Goal: Information Seeking & Learning: Learn about a topic

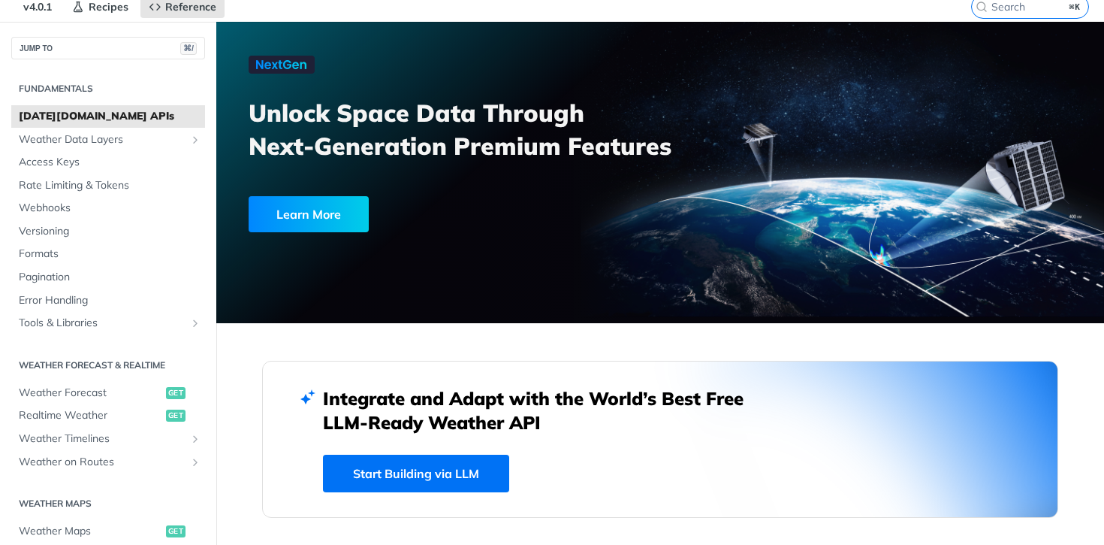
scroll to position [29, 0]
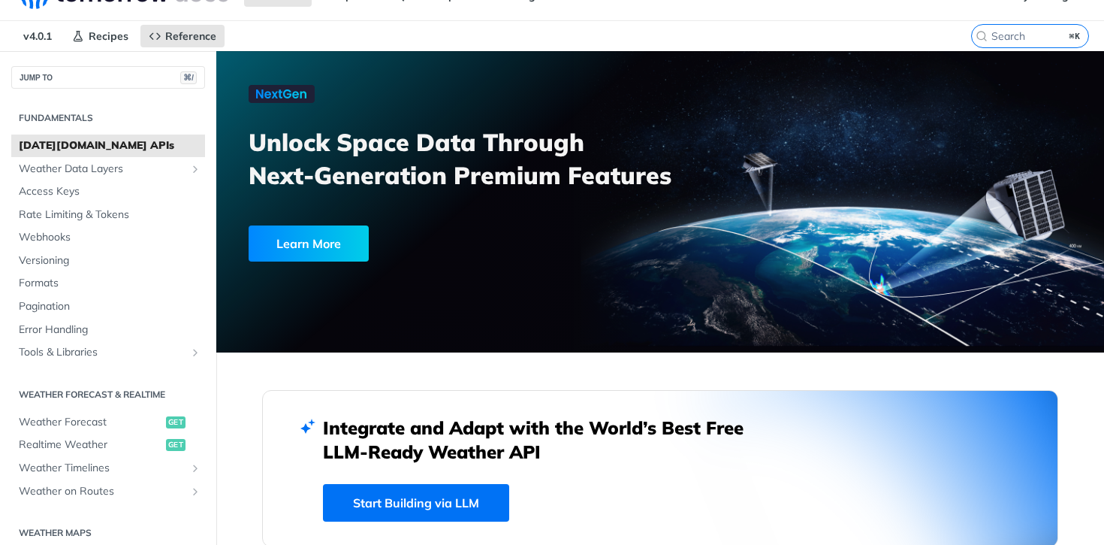
click at [83, 143] on span "[DATE][DOMAIN_NAME] APIs" at bounding box center [110, 145] width 183 height 15
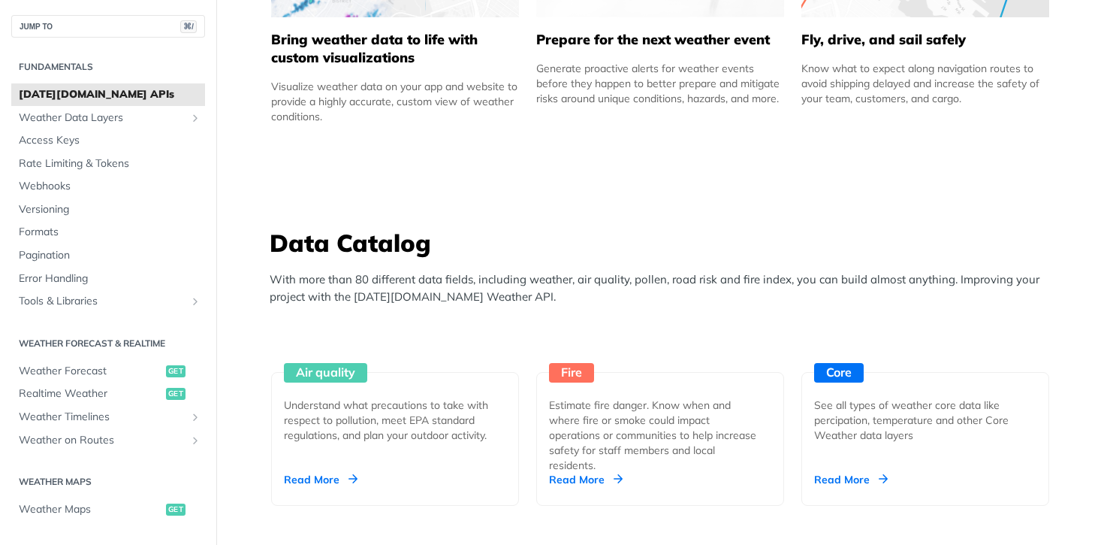
scroll to position [1121, 0]
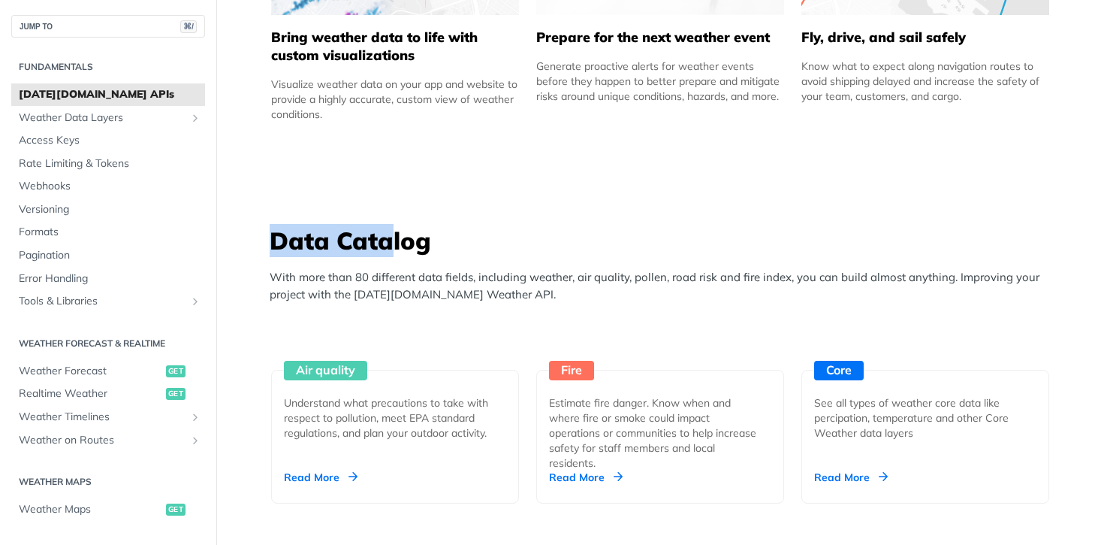
drag, startPoint x: 277, startPoint y: 240, endPoint x: 393, endPoint y: 241, distance: 115.7
click at [393, 242] on h3 "Data Catalog" at bounding box center [664, 240] width 789 height 33
click at [393, 241] on h3 "Data Catalog" at bounding box center [664, 240] width 789 height 33
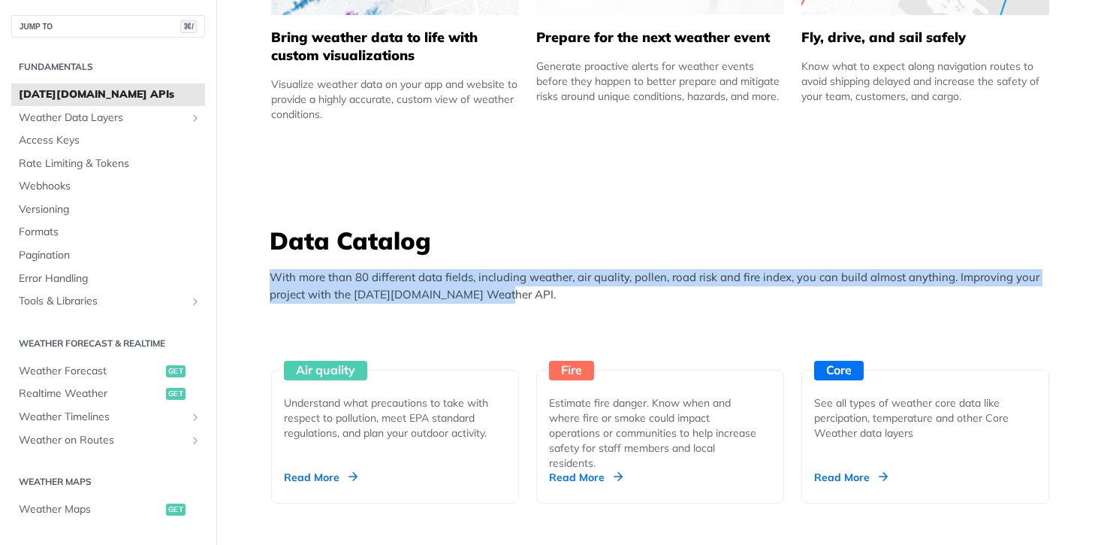
drag, startPoint x: 267, startPoint y: 277, endPoint x: 525, endPoint y: 294, distance: 258.9
click at [523, 294] on div "Data Catalog With more than 80 different data fields, including weather, air qu…" at bounding box center [660, 553] width 796 height 658
click at [525, 294] on p "With more than 80 different data fields, including weather, air quality, pollen…" at bounding box center [664, 286] width 789 height 34
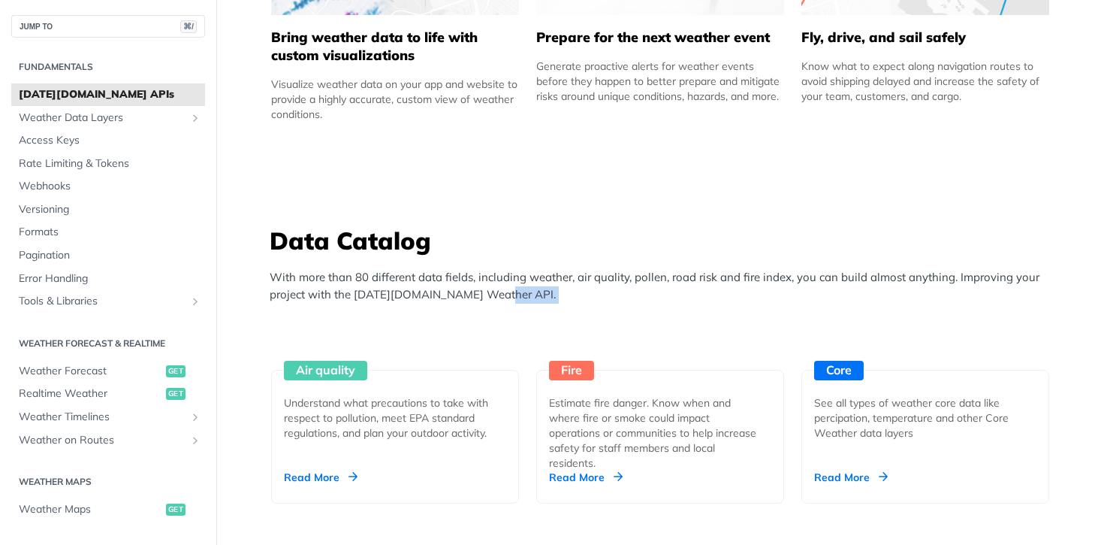
click at [525, 294] on p "With more than 80 different data fields, including weather, air quality, pollen…" at bounding box center [664, 286] width 789 height 34
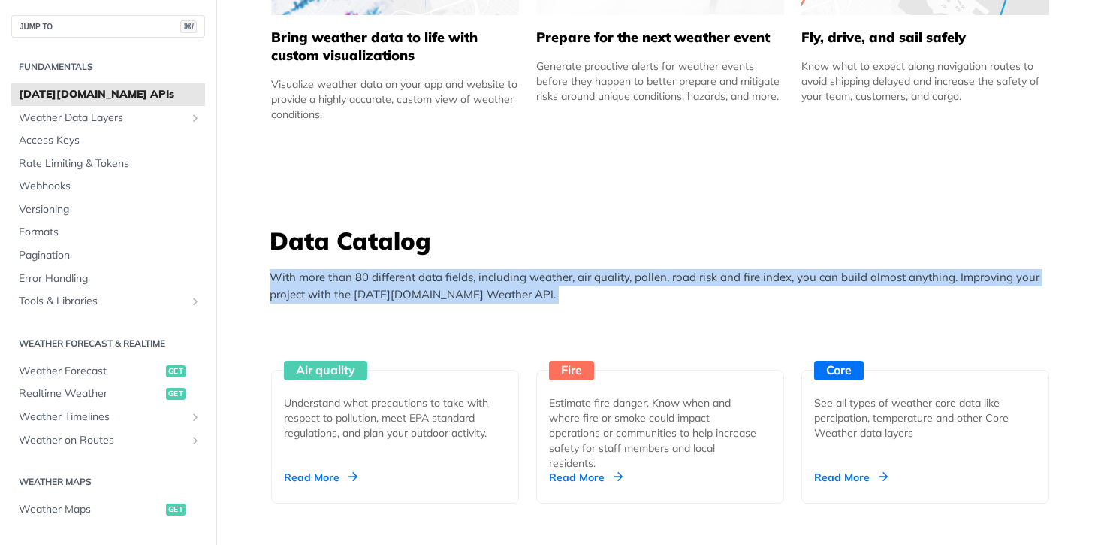
click at [525, 294] on p "With more than 80 different data fields, including weather, air quality, pollen…" at bounding box center [664, 286] width 789 height 34
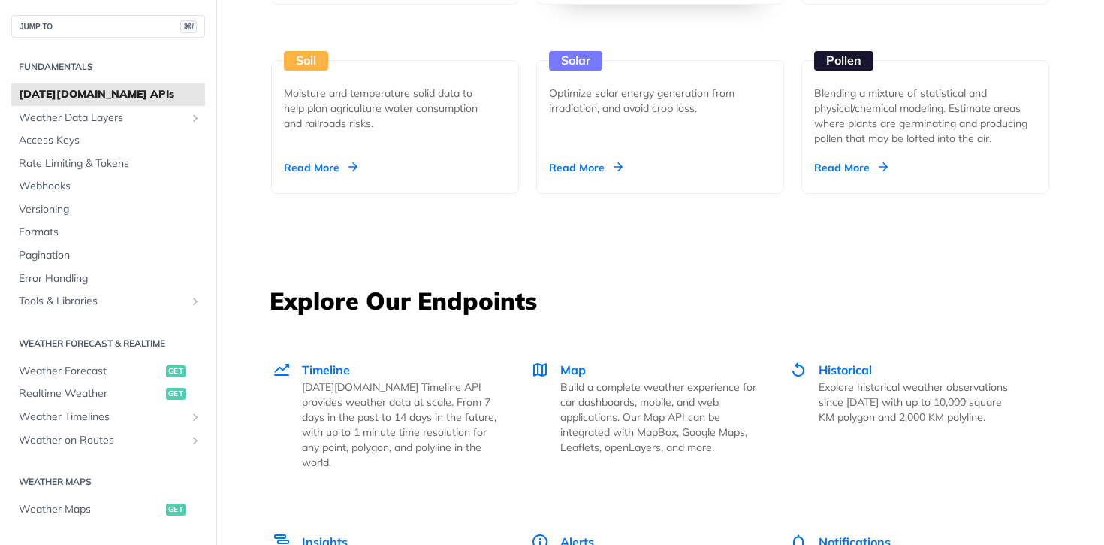
scroll to position [1845, 0]
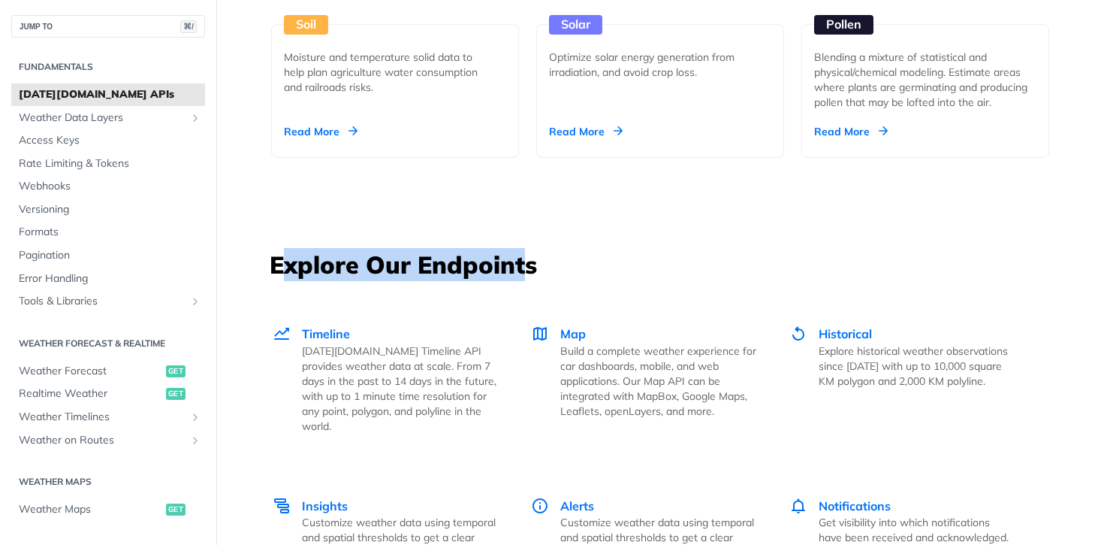
drag, startPoint x: 288, startPoint y: 262, endPoint x: 539, endPoint y: 270, distance: 250.3
click at [538, 272] on h3 "Explore Our Endpoints" at bounding box center [660, 264] width 781 height 33
click at [539, 270] on h3 "Explore Our Endpoints" at bounding box center [660, 264] width 781 height 33
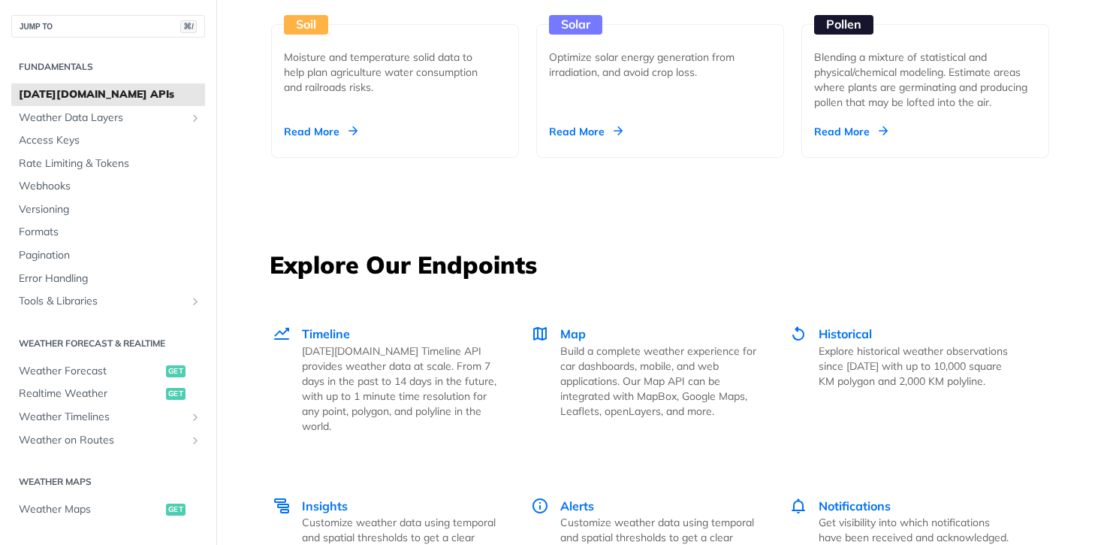
click at [539, 270] on h3 "Explore Our Endpoints" at bounding box center [660, 264] width 781 height 33
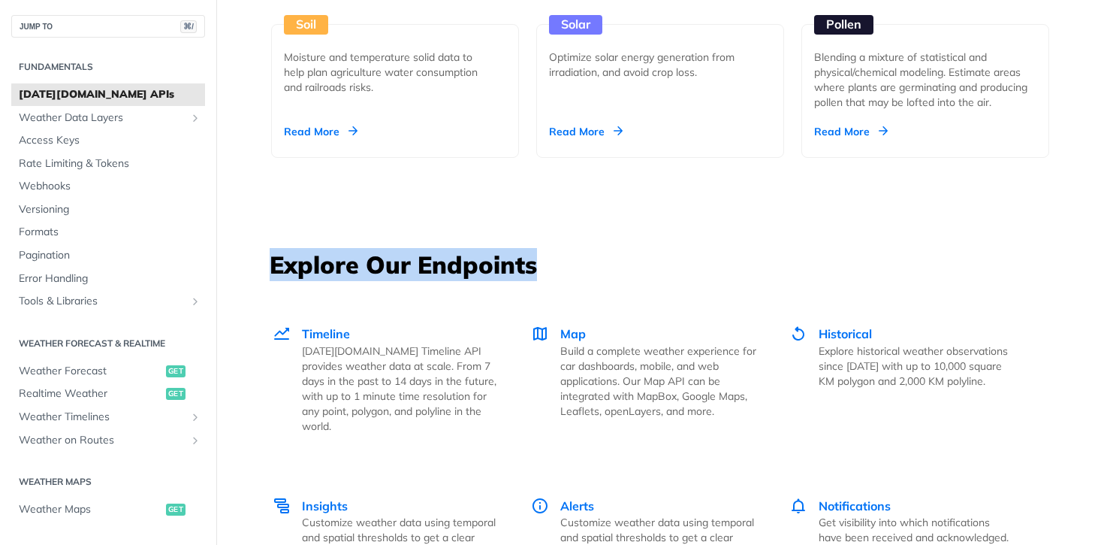
click at [539, 270] on h3 "Explore Our Endpoints" at bounding box center [660, 264] width 781 height 33
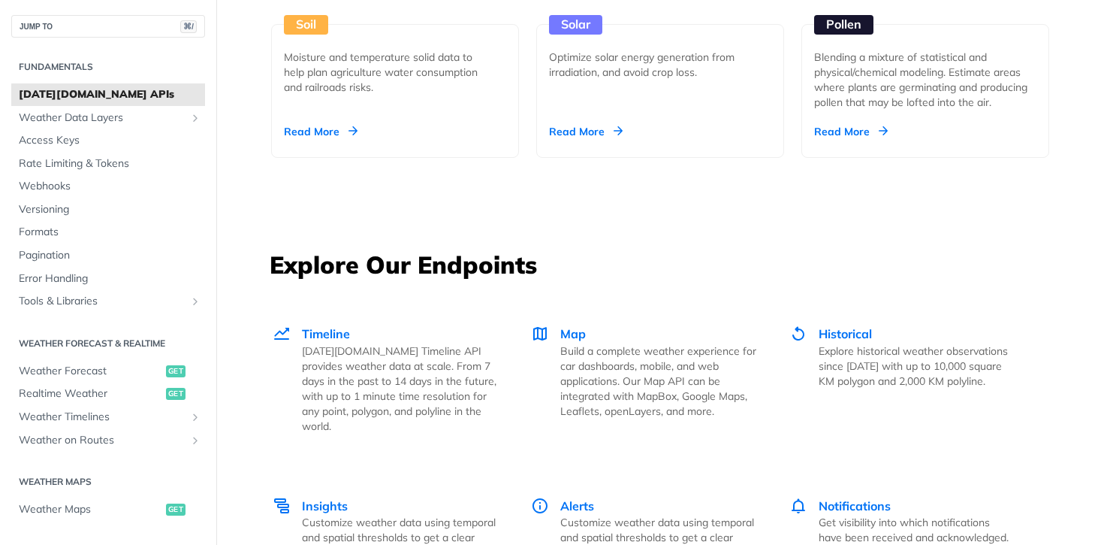
click at [415, 270] on h3 "Explore Our Endpoints" at bounding box center [660, 264] width 781 height 33
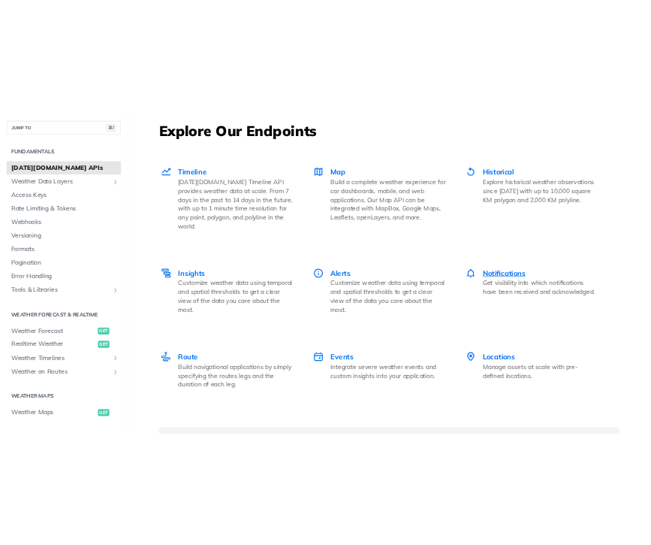
scroll to position [2079, 0]
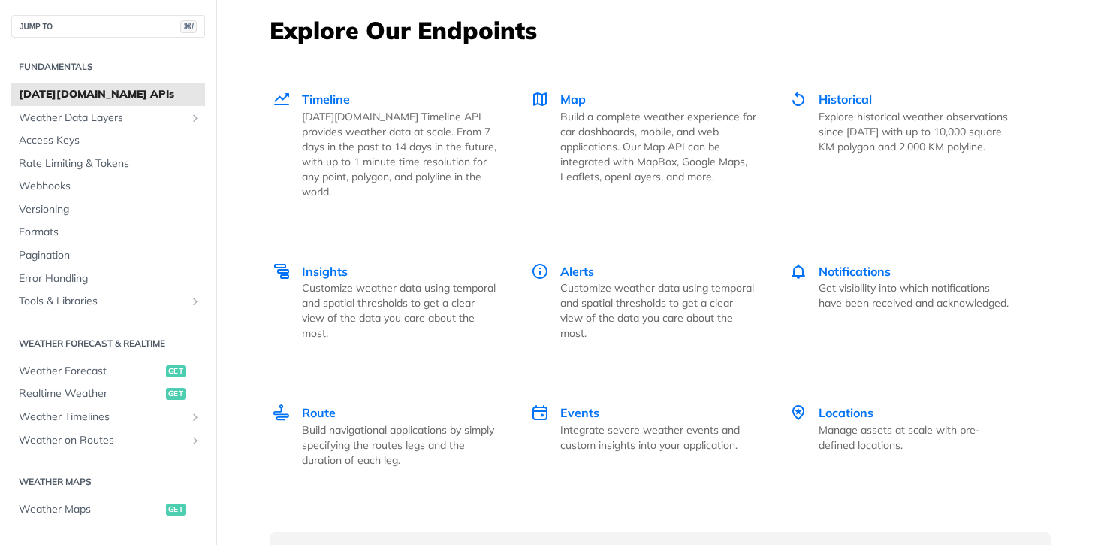
click at [849, 405] on span "Locations" at bounding box center [846, 412] width 55 height 15
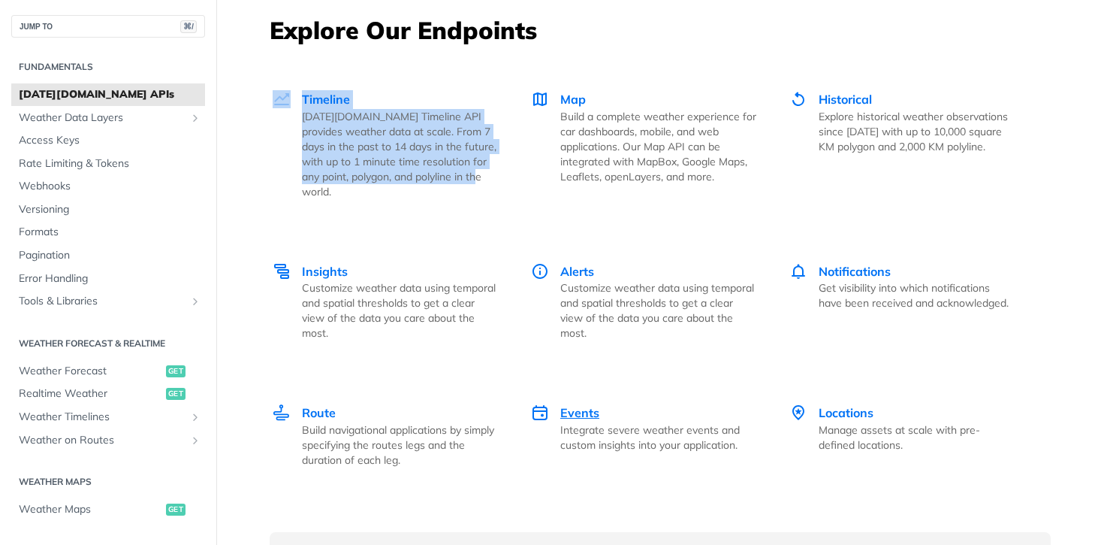
click at [573, 405] on span "Events" at bounding box center [579, 412] width 39 height 15
click at [329, 264] on span "Insights" at bounding box center [325, 271] width 46 height 15
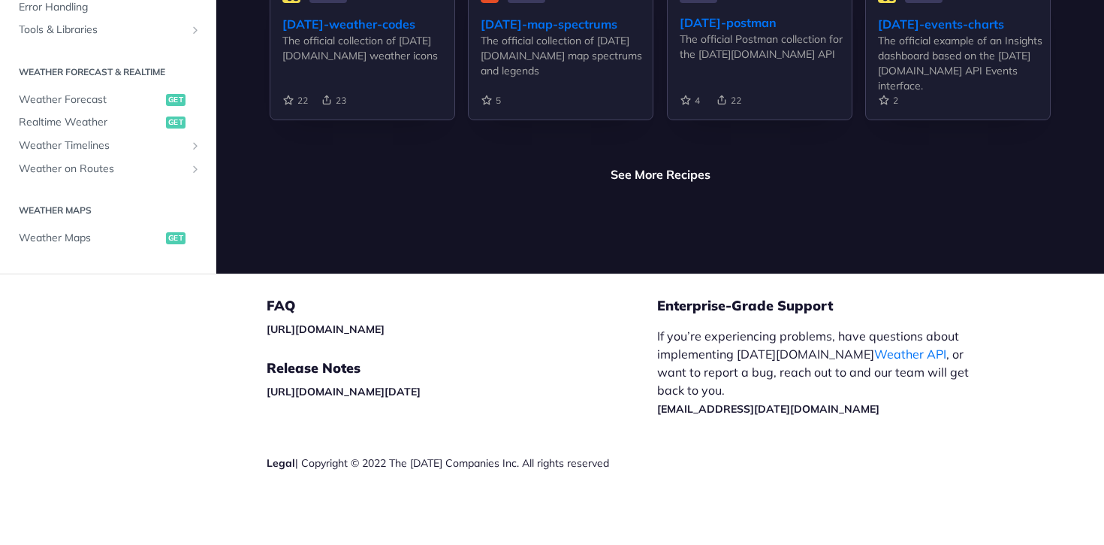
scroll to position [3700, 0]
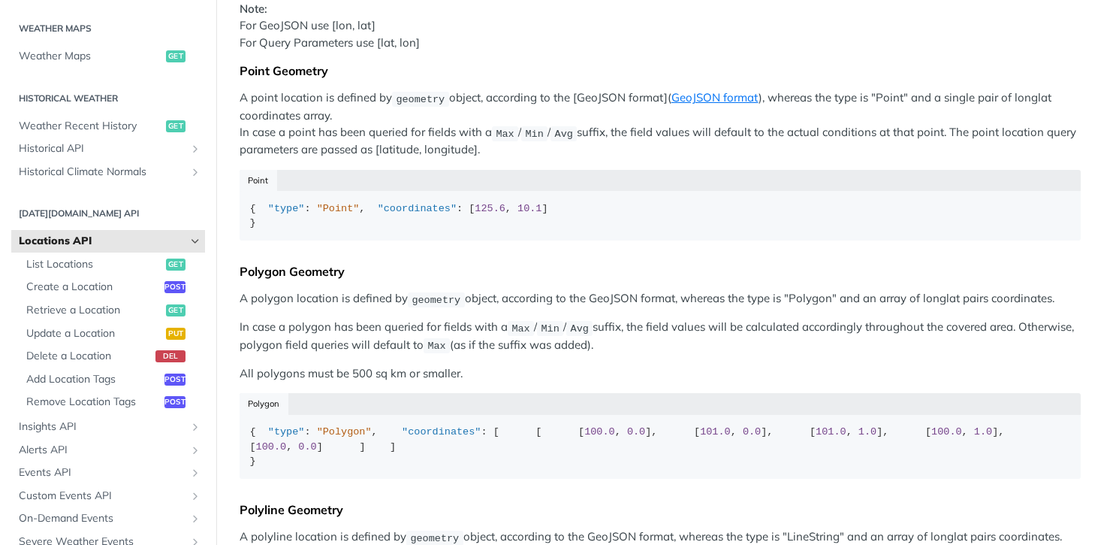
scroll to position [310, 0]
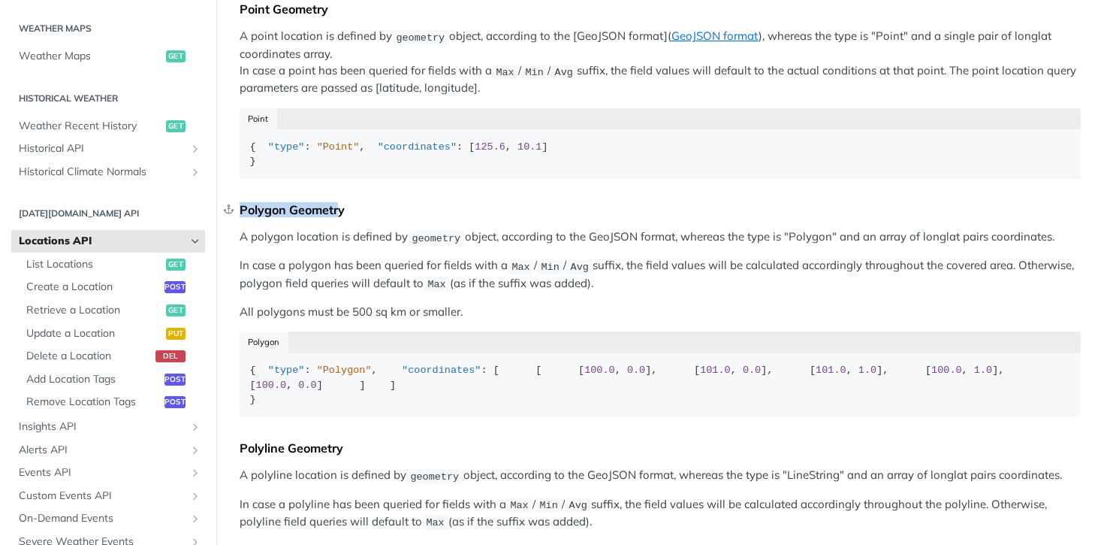
drag, startPoint x: 242, startPoint y: 236, endPoint x: 346, endPoint y: 235, distance: 103.7
click at [346, 217] on div "Polygon Geometry" at bounding box center [660, 209] width 841 height 15
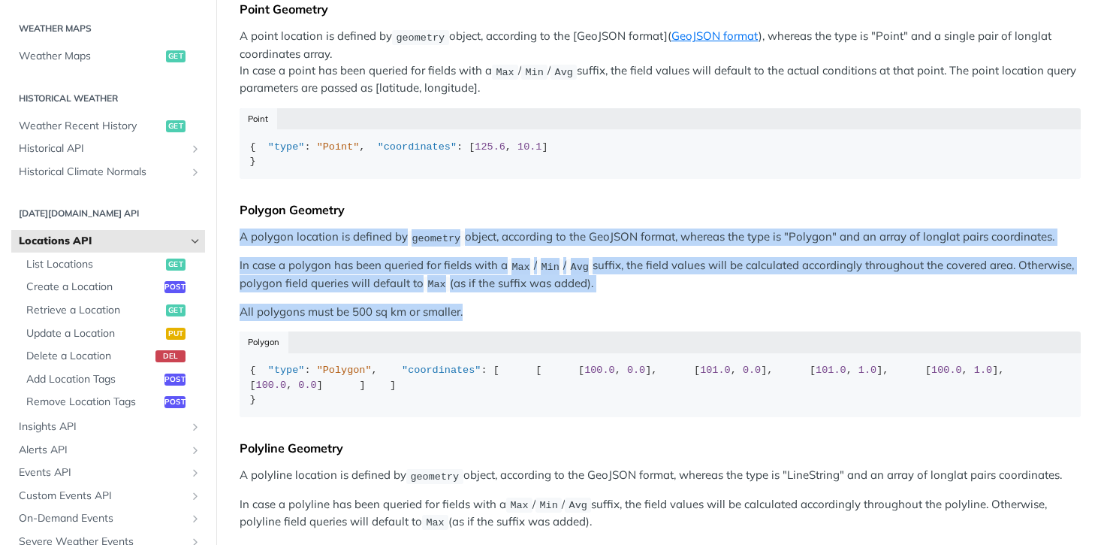
drag, startPoint x: 241, startPoint y: 263, endPoint x: 483, endPoint y: 339, distance: 253.7
click at [483, 339] on div "Predefined locations can be queried in any of the data endpoints (/timeline, /r…" at bounding box center [660, 259] width 841 height 786
click at [483, 321] on p "All polygons must be 500 sq km or smaller." at bounding box center [660, 311] width 841 height 17
drag, startPoint x: 483, startPoint y: 339, endPoint x: 246, endPoint y: 258, distance: 250.8
click at [246, 258] on div "Predefined locations can be queried in any of the data endpoints (/timeline, /r…" at bounding box center [660, 259] width 841 height 786
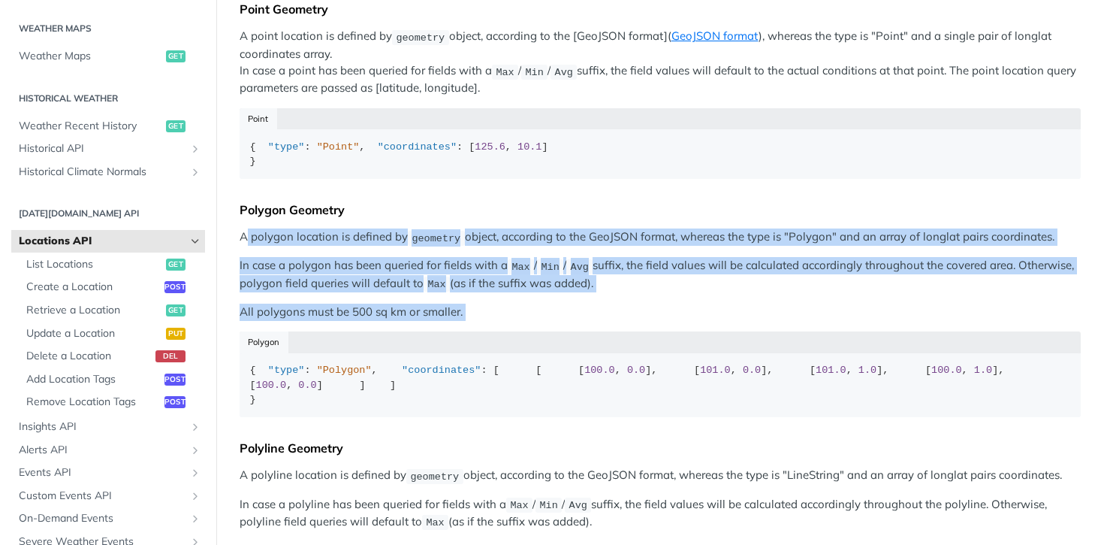
click at [246, 246] on p "A polygon location is defined by geometry object, according to the GeoJSON form…" at bounding box center [660, 236] width 841 height 17
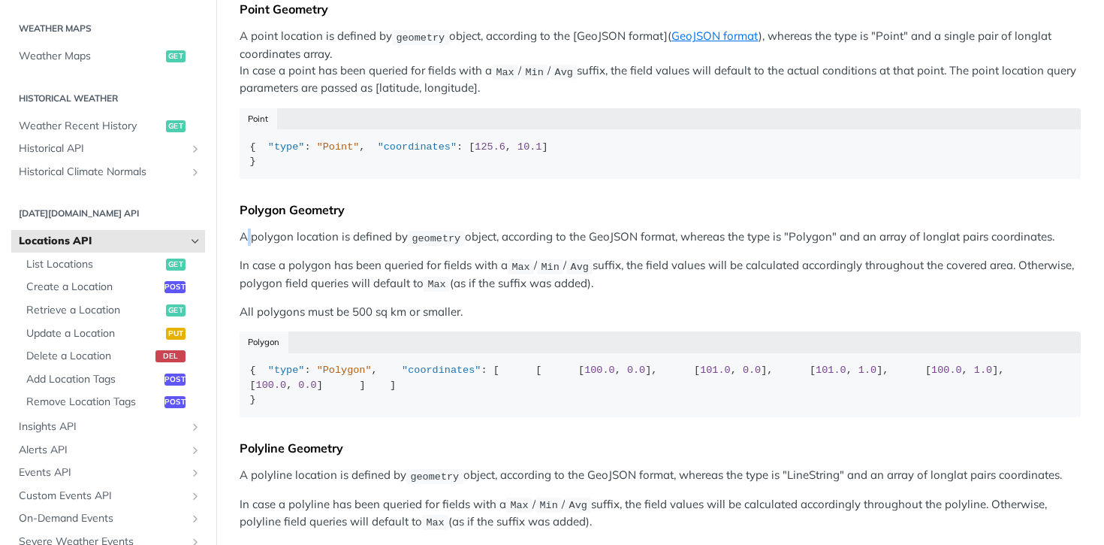
click at [246, 246] on p "A polygon location is defined by geometry object, according to the GeoJSON form…" at bounding box center [660, 236] width 841 height 17
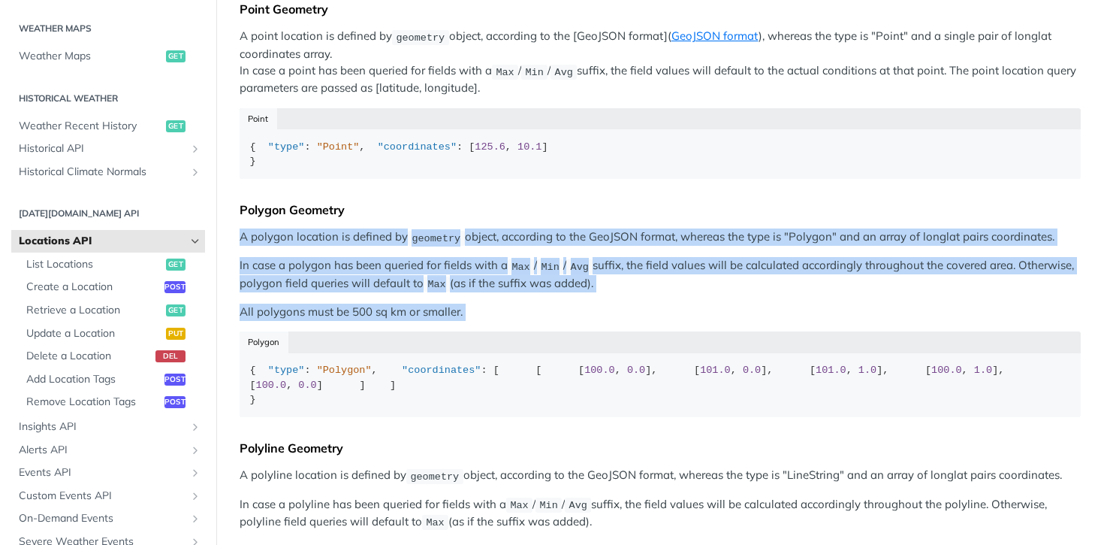
drag, startPoint x: 246, startPoint y: 258, endPoint x: 290, endPoint y: 322, distance: 77.7
click at [291, 324] on div "Predefined locations can be queried in any of the data endpoints (/timeline, /r…" at bounding box center [660, 259] width 841 height 786
click at [290, 322] on div "Predefined locations can be queried in any of the data endpoints (/timeline, /r…" at bounding box center [660, 259] width 841 height 786
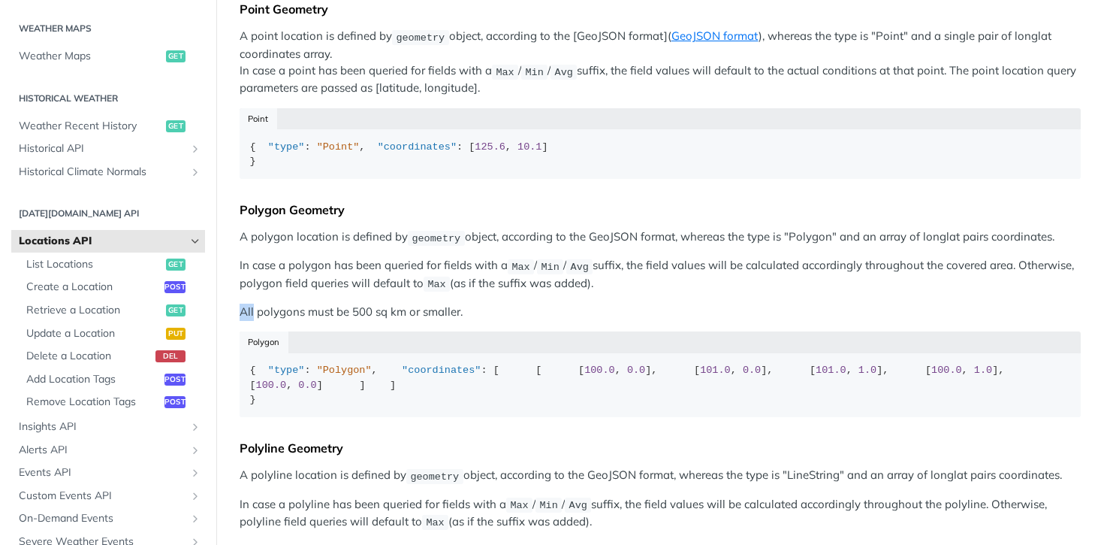
click at [290, 322] on div "Predefined locations can be queried in any of the data endpoints (/timeline, /r…" at bounding box center [660, 259] width 841 height 786
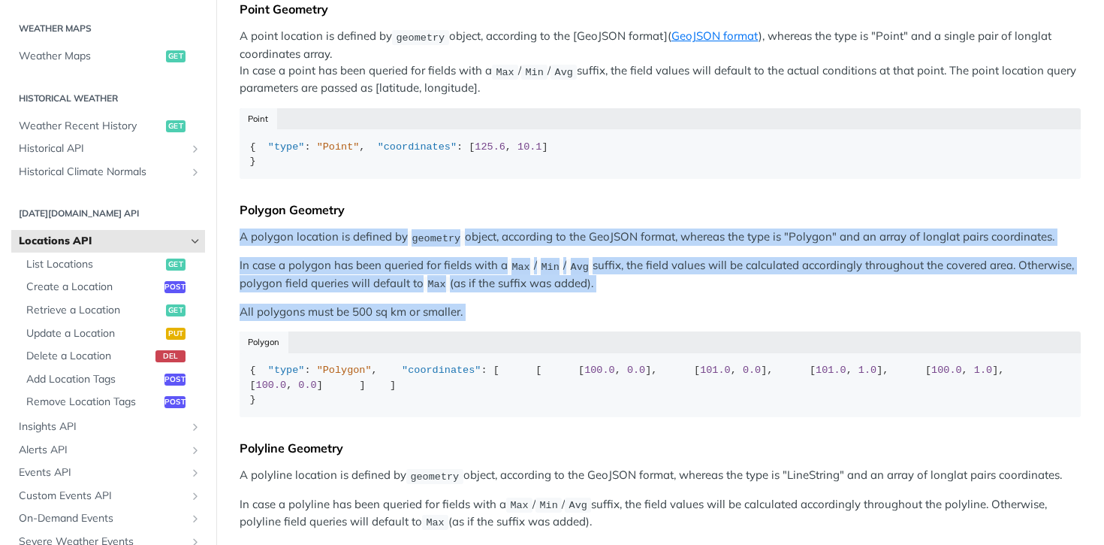
drag, startPoint x: 290, startPoint y: 322, endPoint x: 280, endPoint y: 261, distance: 61.6
click at [280, 261] on div "Predefined locations can be queried in any of the data endpoints (/timeline, /r…" at bounding box center [660, 259] width 841 height 786
click at [280, 246] on p "A polygon location is defined by geometry object, according to the GeoJSON form…" at bounding box center [660, 236] width 841 height 17
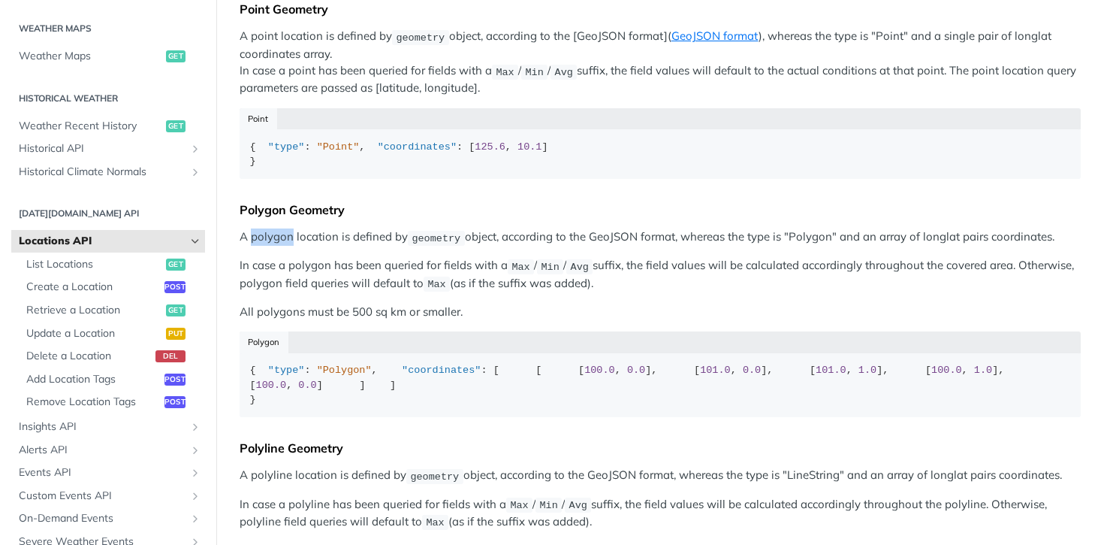
click at [280, 246] on p "A polygon location is defined by geometry object, according to the GeoJSON form…" at bounding box center [660, 236] width 841 height 17
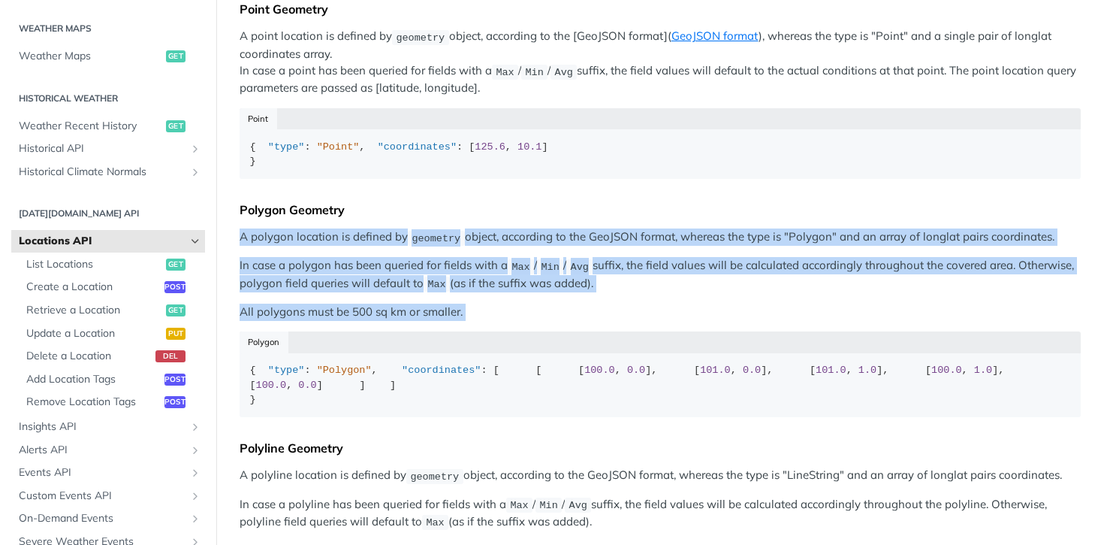
drag, startPoint x: 280, startPoint y: 261, endPoint x: 282, endPoint y: 331, distance: 69.9
click at [282, 332] on div "Predefined locations can be queried in any of the data endpoints (/timeline, /r…" at bounding box center [660, 259] width 841 height 786
click at [282, 321] on p "All polygons must be 500 sq km or smaller." at bounding box center [660, 311] width 841 height 17
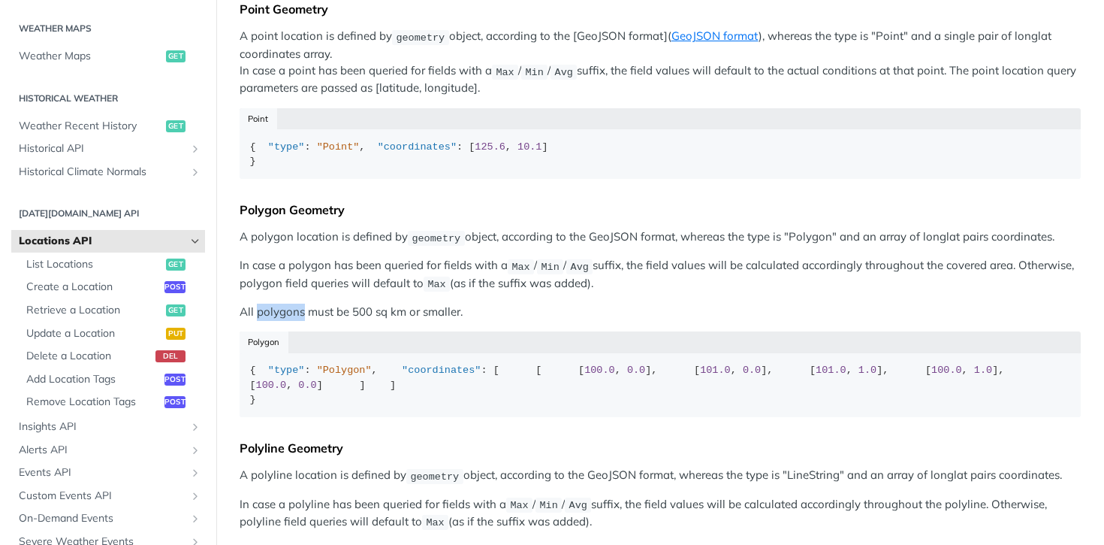
click at [282, 321] on p "All polygons must be 500 sq km or smaller." at bounding box center [660, 311] width 841 height 17
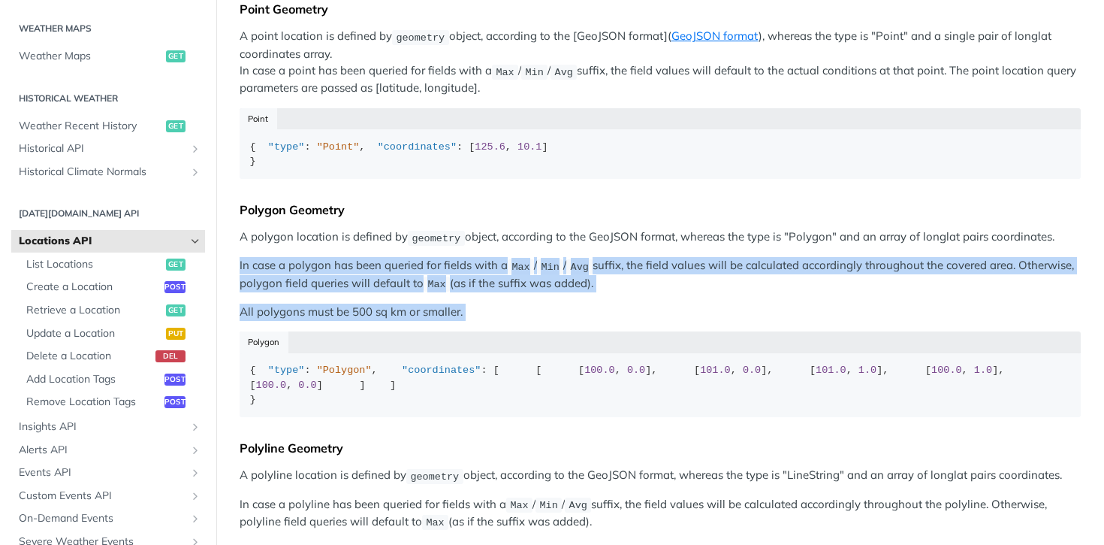
drag, startPoint x: 282, startPoint y: 331, endPoint x: 282, endPoint y: 275, distance: 56.3
click at [282, 275] on div "Predefined locations can be queried in any of the data endpoints (/timeline, /r…" at bounding box center [660, 259] width 841 height 786
click at [282, 276] on div "Predefined locations can be queried in any of the data endpoints (/timeline, /r…" at bounding box center [660, 259] width 841 height 786
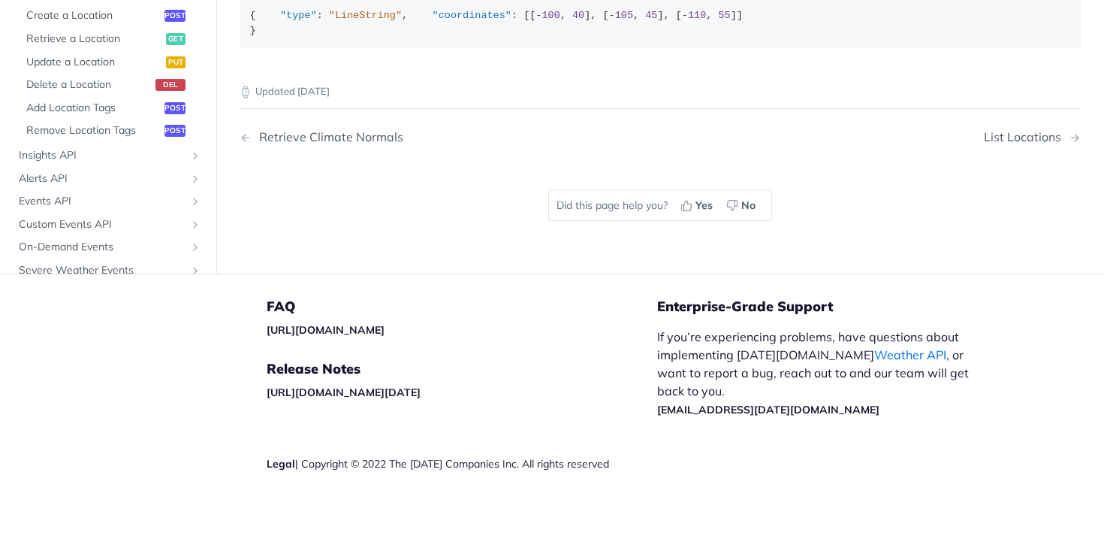
scroll to position [0, 0]
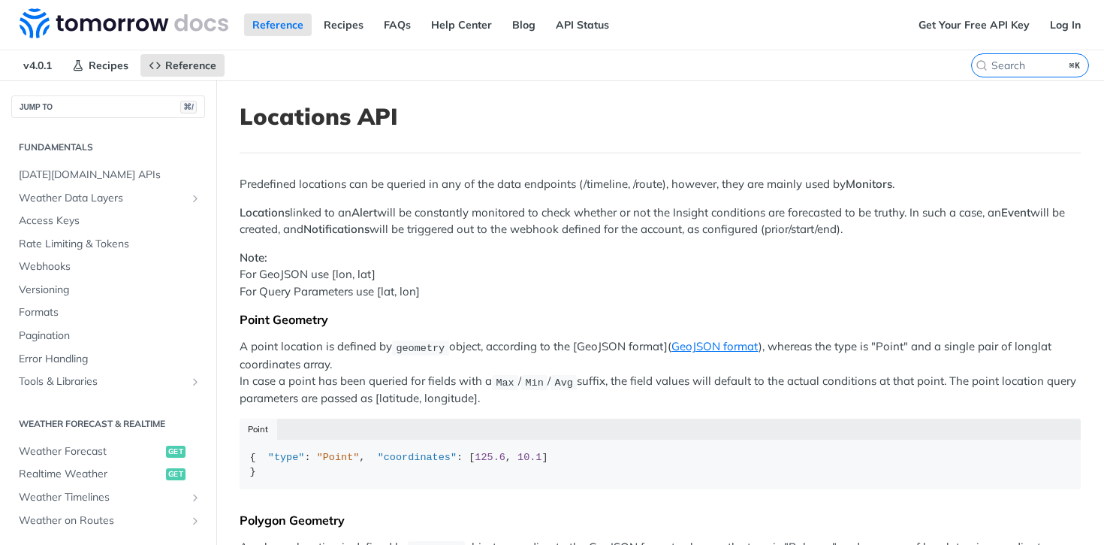
scroll to position [453, 0]
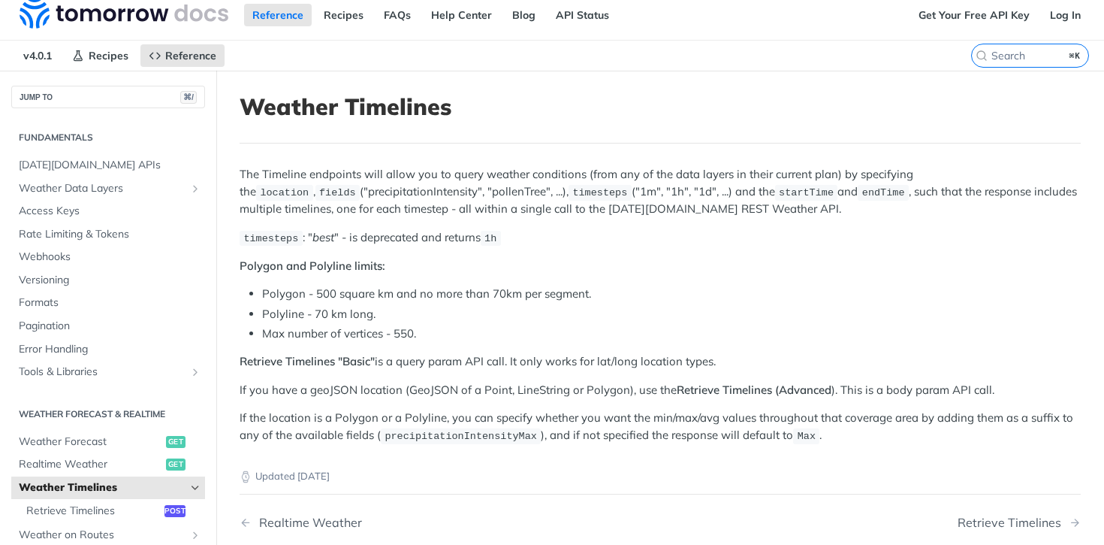
scroll to position [8, 0]
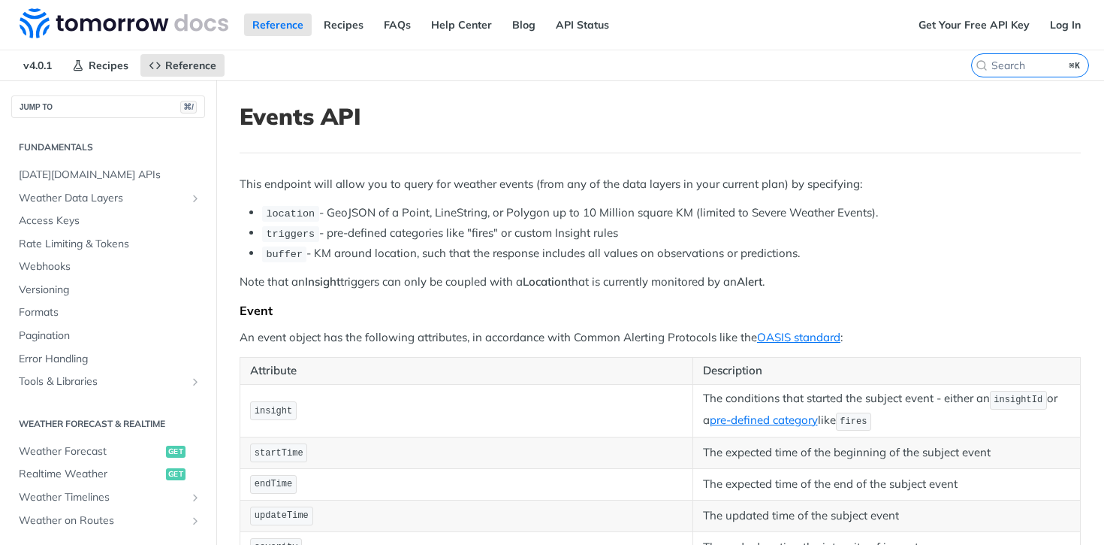
scroll to position [453, 0]
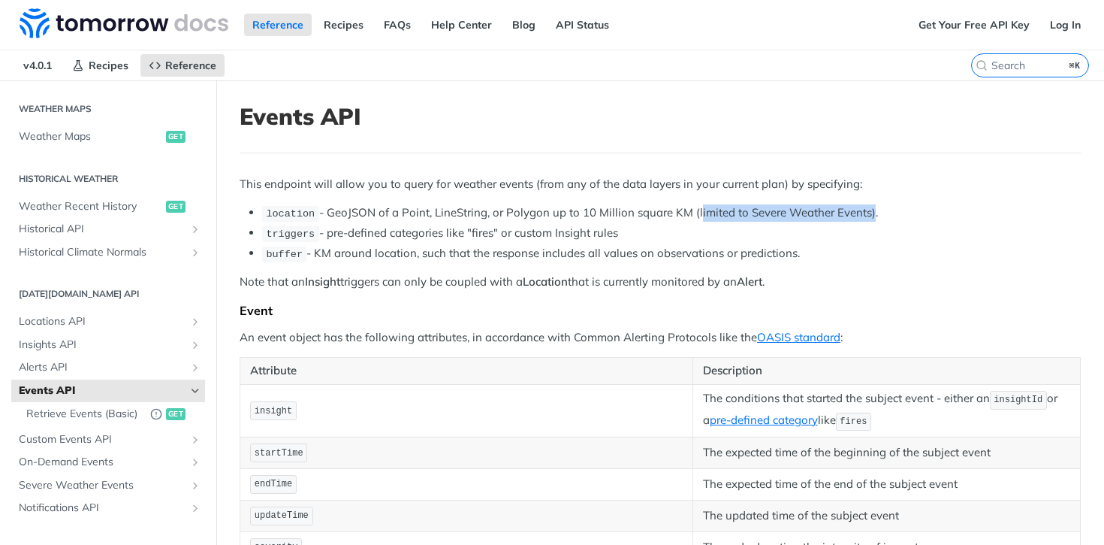
drag, startPoint x: 871, startPoint y: 215, endPoint x: 697, endPoint y: 208, distance: 174.4
click at [697, 208] on li "location - GeoJSON of a Point, LineString, or Polygon up to 10 Million square K…" at bounding box center [671, 212] width 819 height 17
drag, startPoint x: 326, startPoint y: 233, endPoint x: 628, endPoint y: 231, distance: 302.0
click at [628, 231] on li "triggers - pre-defined categories like "fires" or custom Insight rules" at bounding box center [671, 233] width 819 height 17
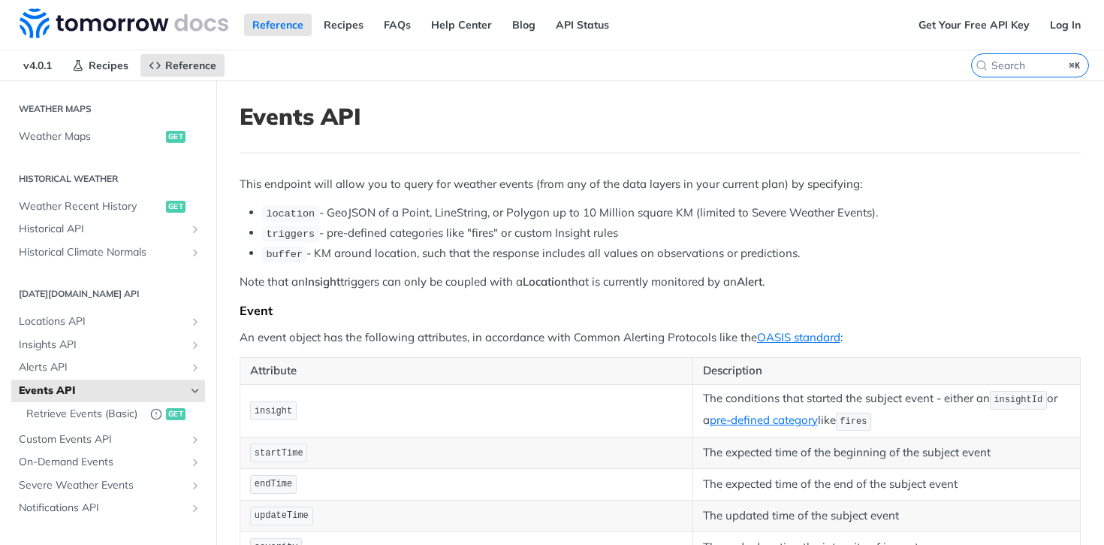
click at [628, 231] on li "triggers - pre-defined categories like "fires" or custom Insight rules" at bounding box center [671, 233] width 819 height 17
click at [613, 232] on li "triggers - pre-defined categories like "fires" or custom Insight rules" at bounding box center [671, 233] width 819 height 17
drag, startPoint x: 315, startPoint y: 255, endPoint x: 647, endPoint y: 242, distance: 333.0
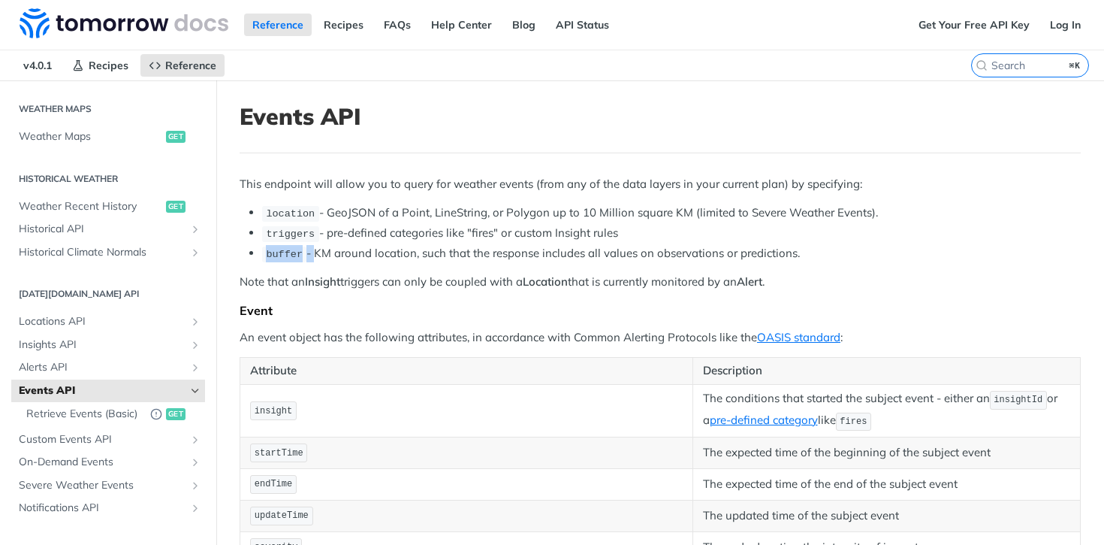
click at [647, 242] on ul "location - GeoJSON of a Point, LineString, or Polygon up to 10 Million square K…" at bounding box center [660, 233] width 841 height 58
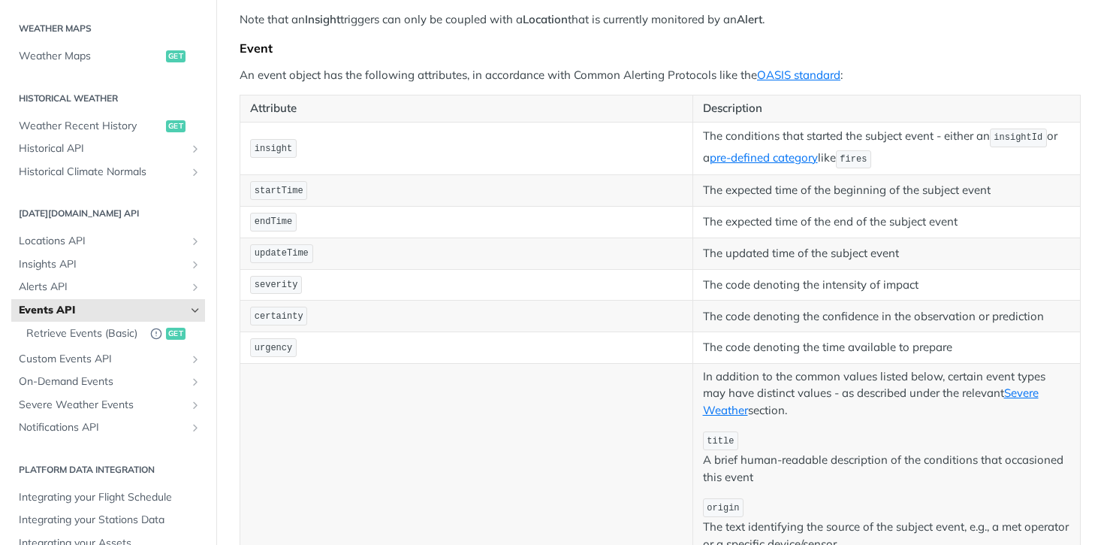
scroll to position [263, 0]
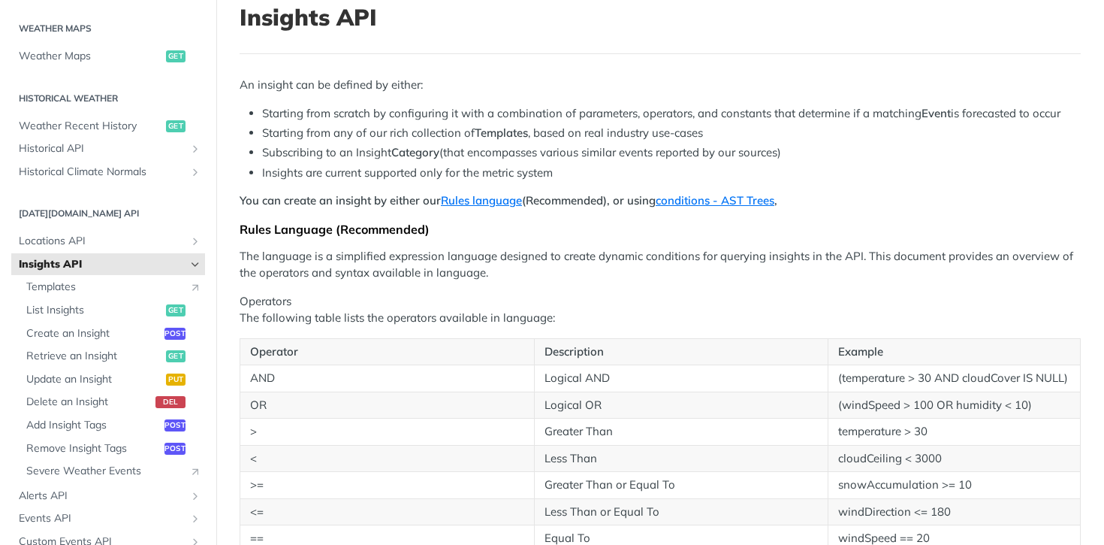
scroll to position [98, 0]
